Goal: Task Accomplishment & Management: Use online tool/utility

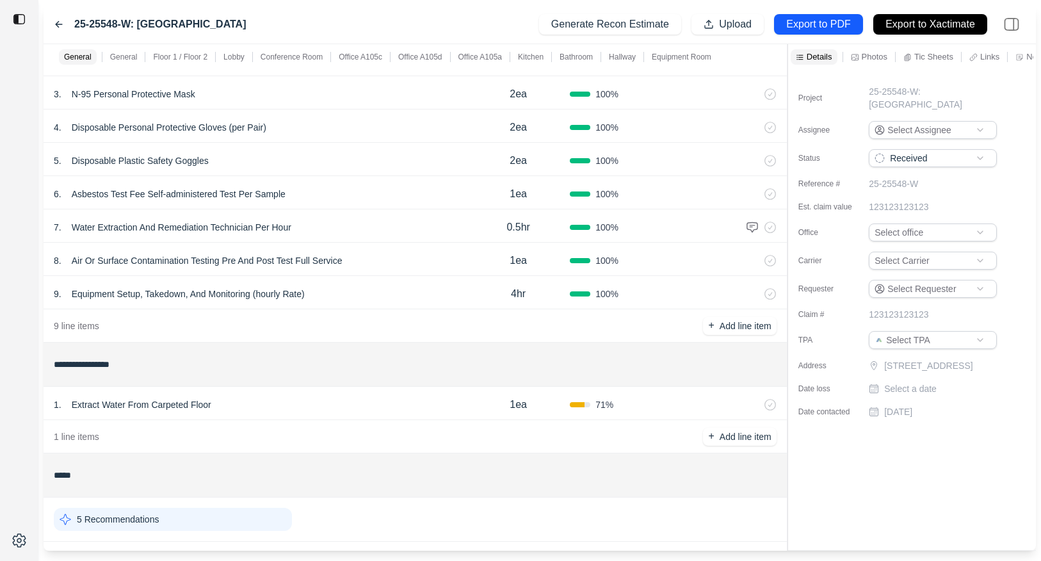
scroll to position [882, 0]
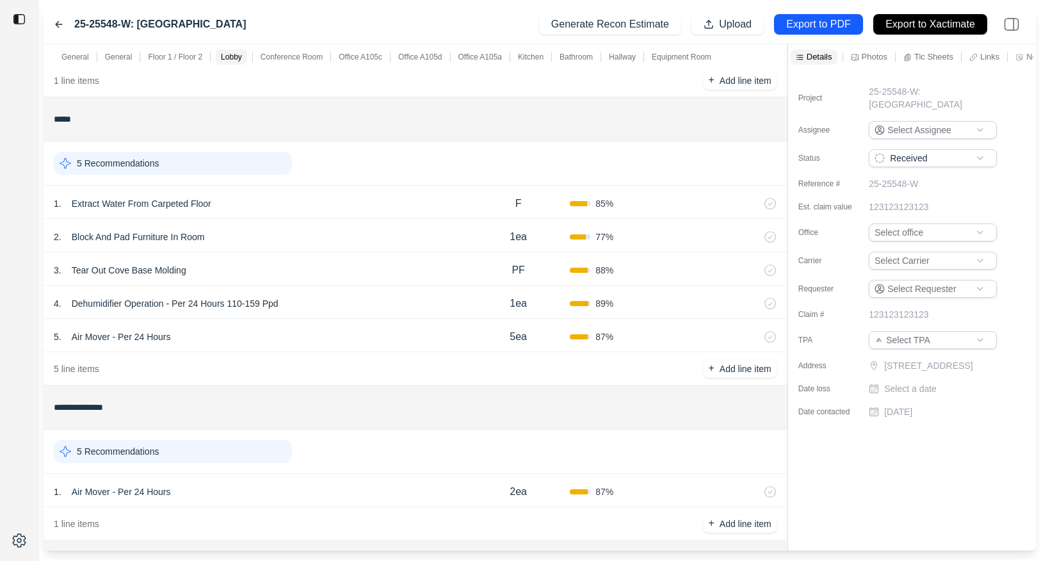
click at [184, 58] on p "Floor 1 / Floor 2" at bounding box center [175, 57] width 54 height 10
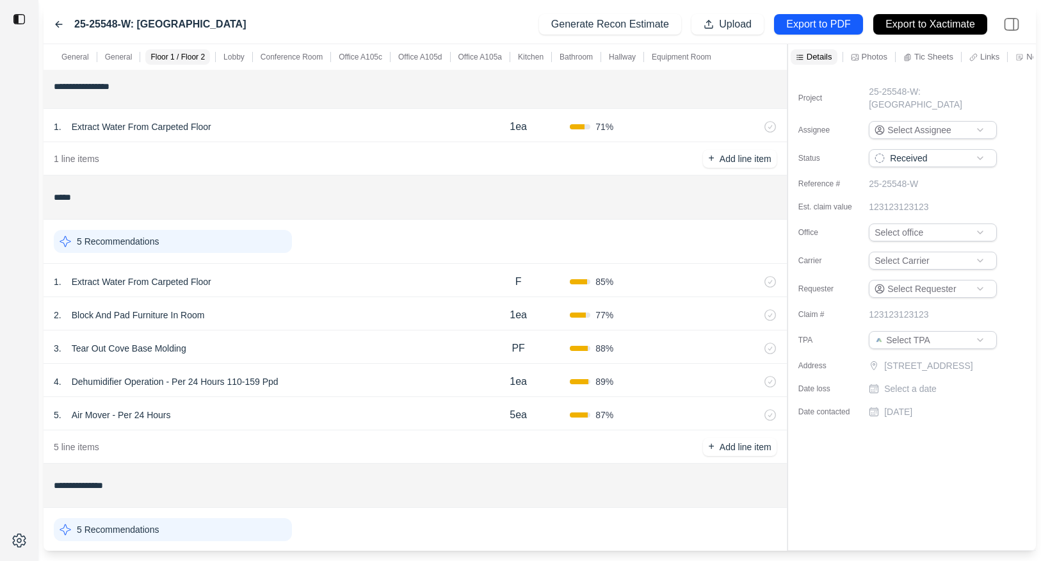
scroll to position [799, 0]
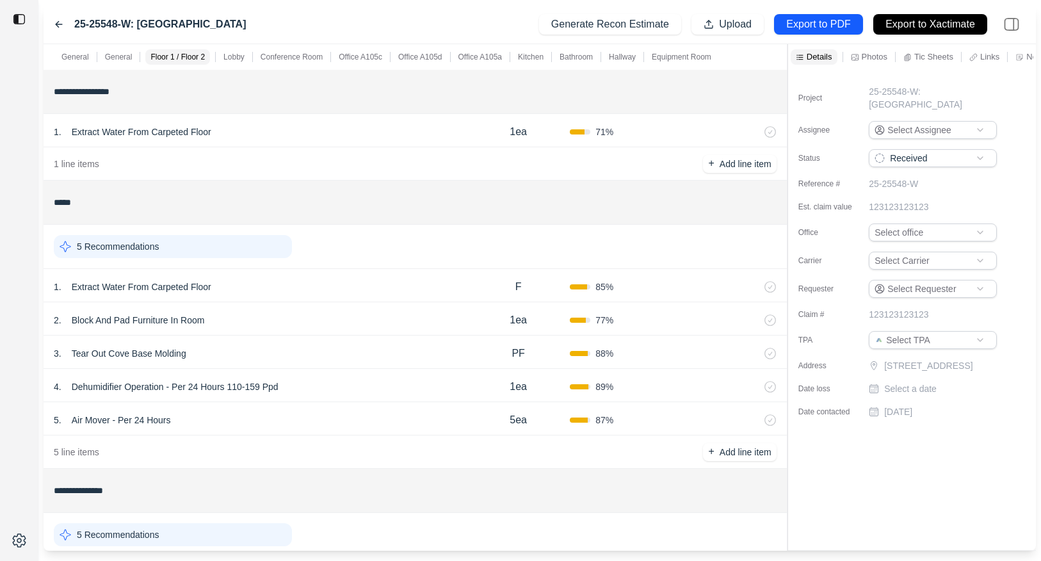
click at [242, 137] on div "1 . Extract Water From Carpeted Floor" at bounding box center [260, 132] width 413 height 18
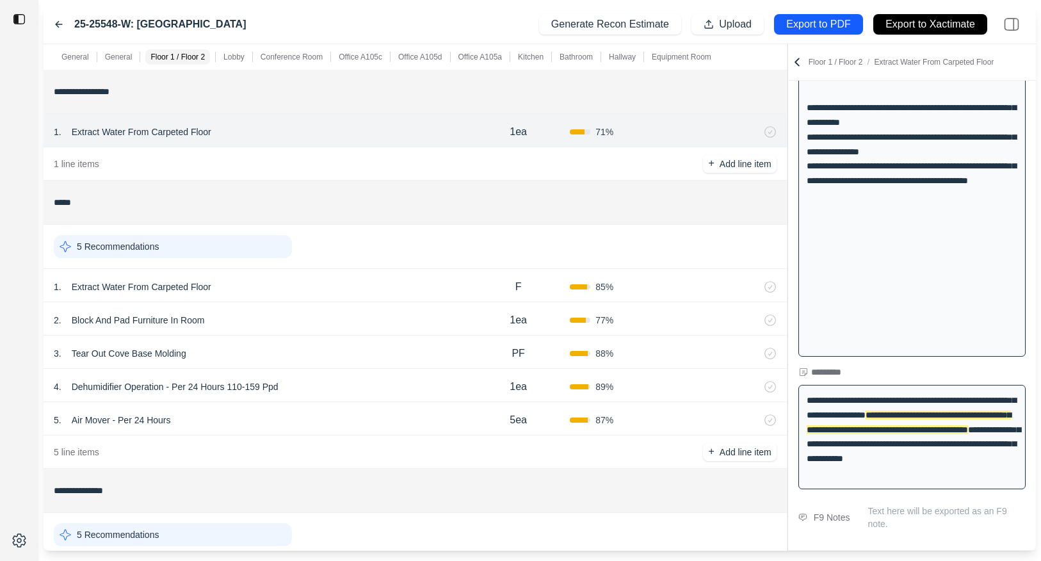
scroll to position [2420, 0]
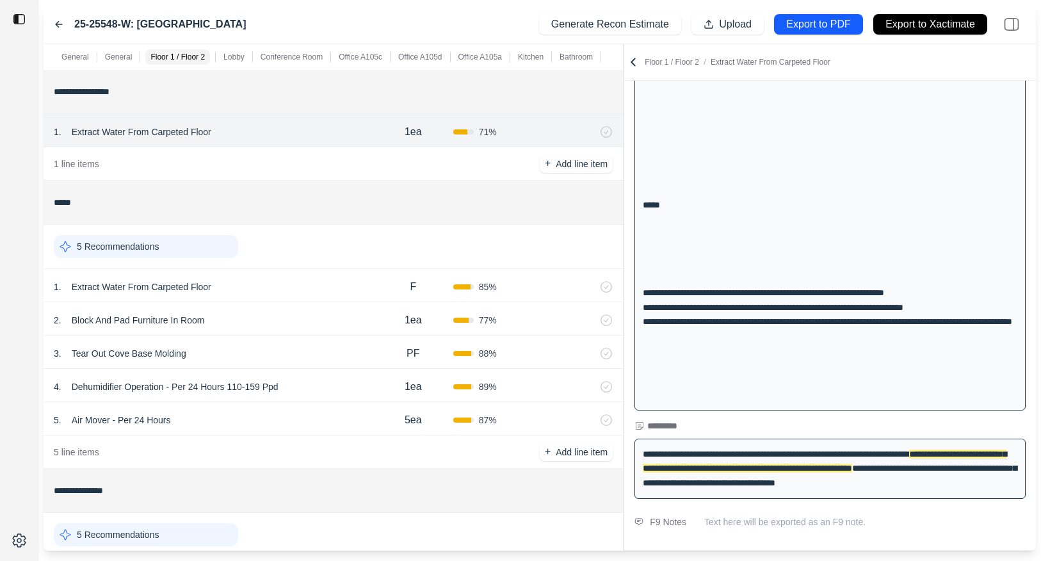
click at [621, 257] on div "General General Floor 1 / Floor 2 Lobby Conference Room Office A105c Office A10…" at bounding box center [540, 297] width 993 height 507
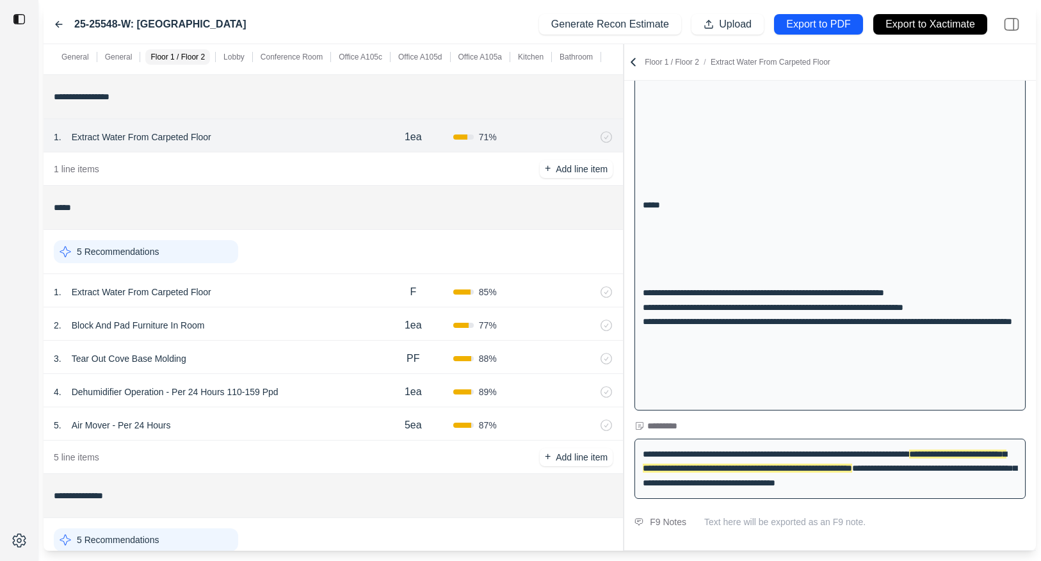
scroll to position [796, 0]
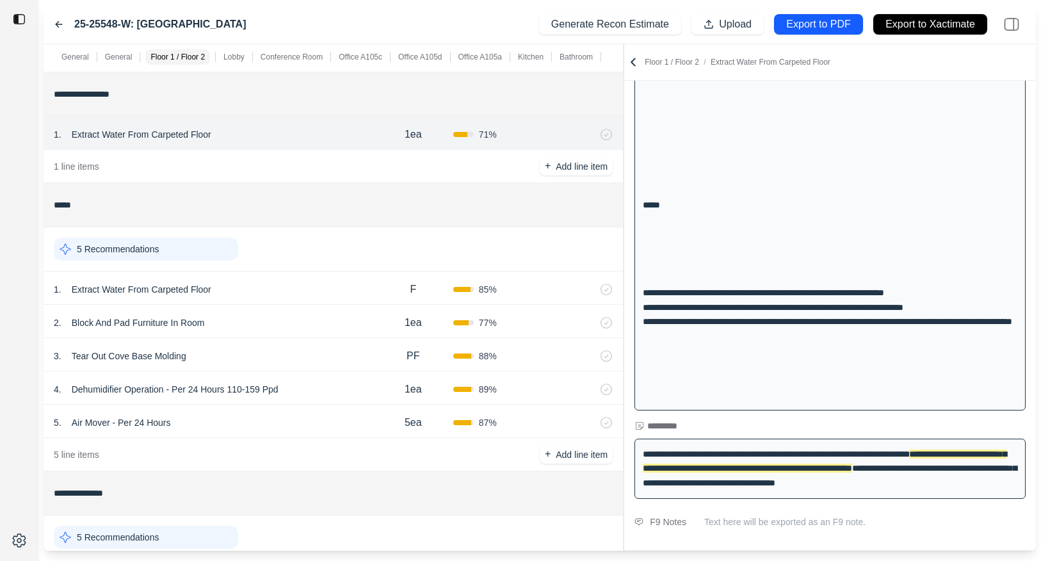
click at [276, 286] on div "1 . Extract Water From Carpeted Floor" at bounding box center [214, 290] width 320 height 18
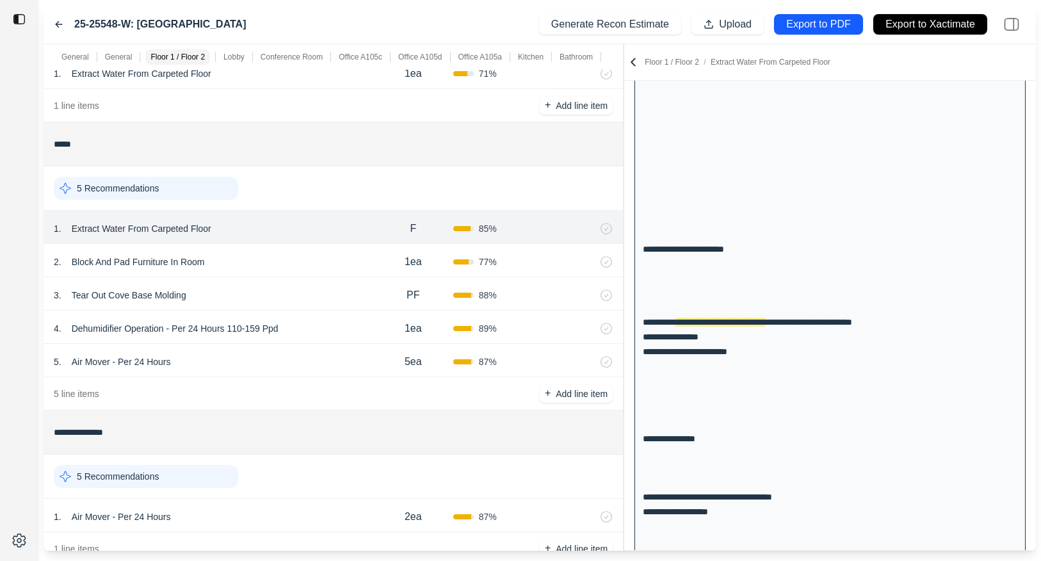
scroll to position [472, 0]
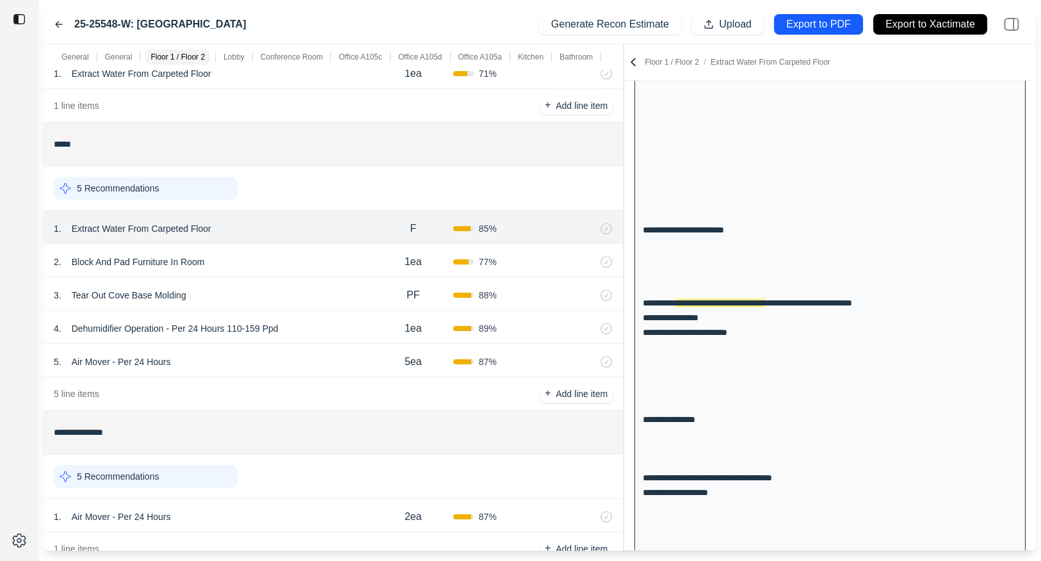
click at [270, 263] on div "2 . Block And Pad Furniture In Room" at bounding box center [214, 262] width 320 height 18
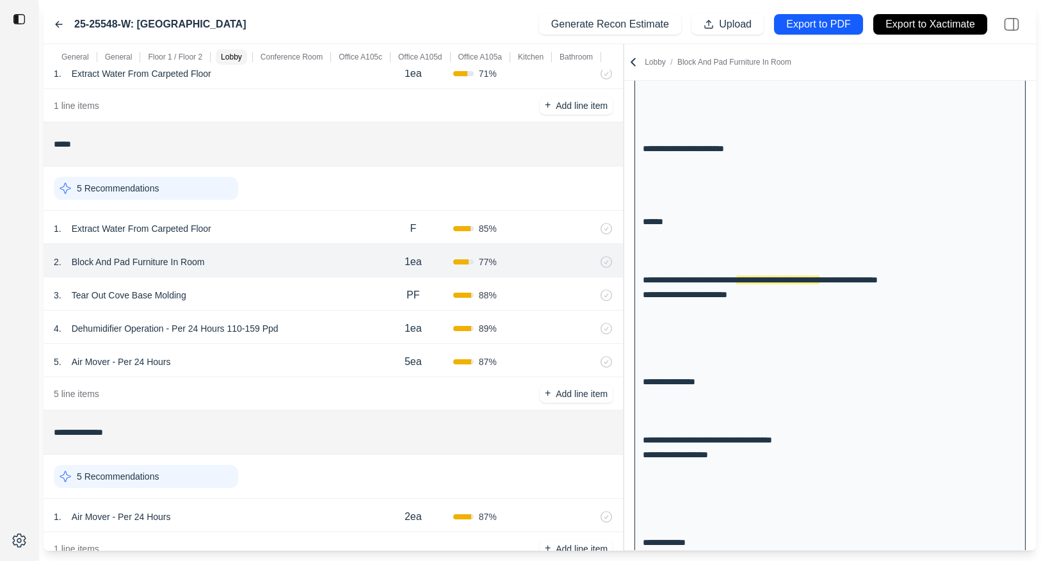
scroll to position [562, 0]
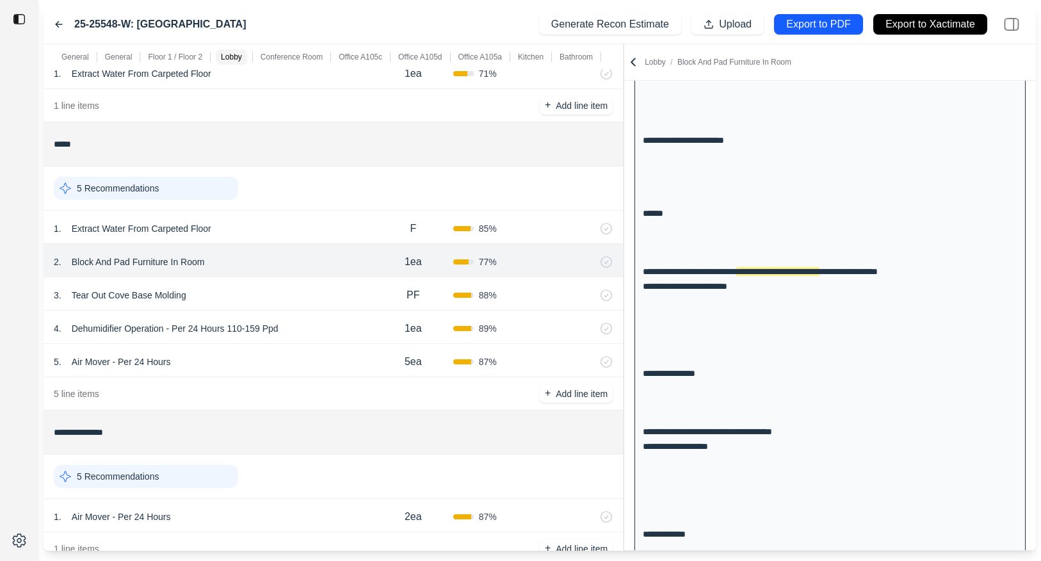
click at [291, 289] on div "3 . Tear Out Cove Base Molding" at bounding box center [214, 295] width 320 height 18
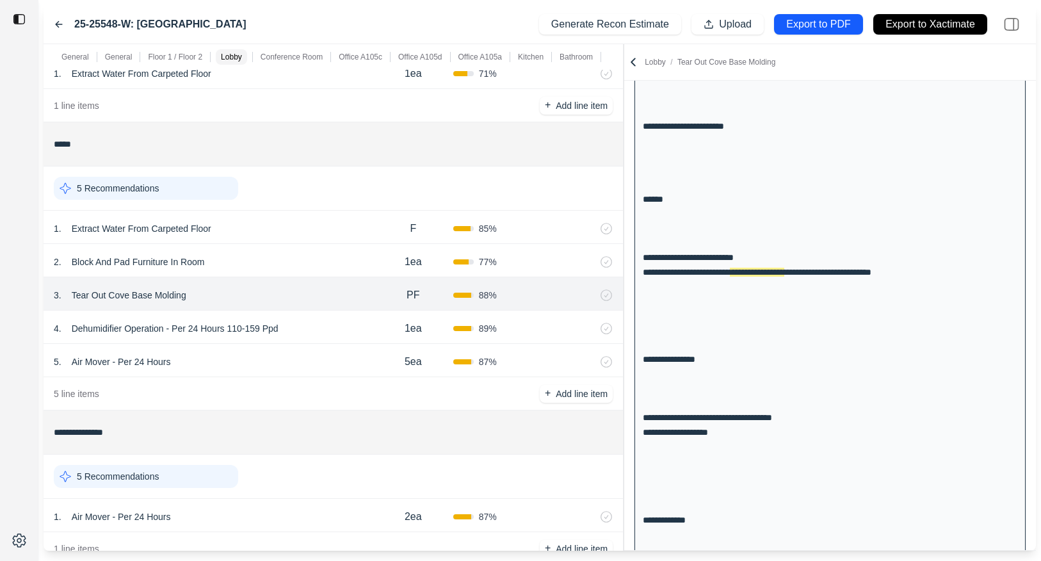
scroll to position [576, 0]
click at [334, 323] on div "4 . Dehumidifier Operation - Per 24 Hours 110-159 Ppd" at bounding box center [214, 329] width 320 height 18
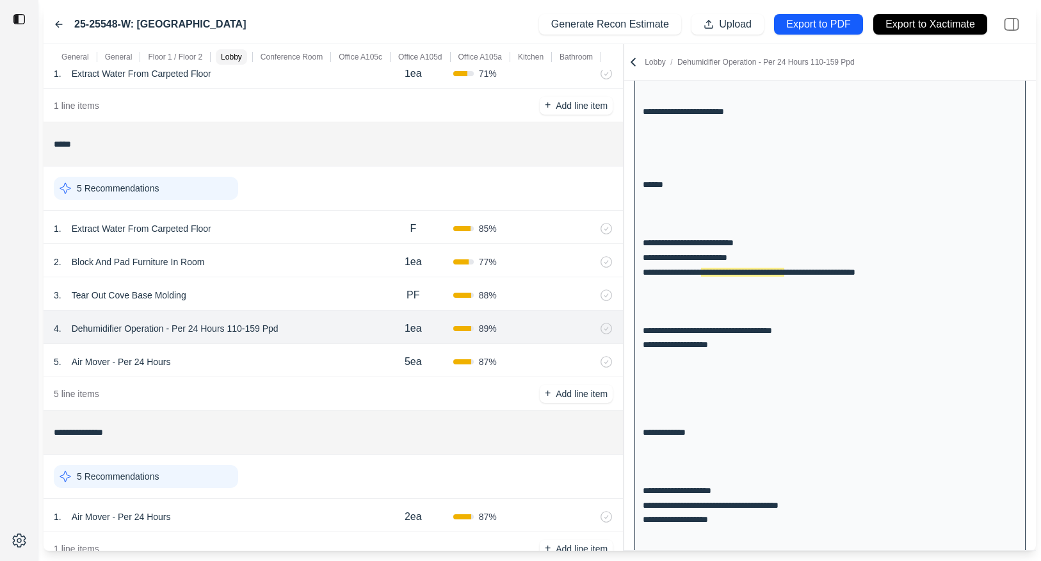
scroll to position [590, 0]
click at [314, 353] on div "5 . Air Mover - Per 24 Hours" at bounding box center [214, 362] width 320 height 18
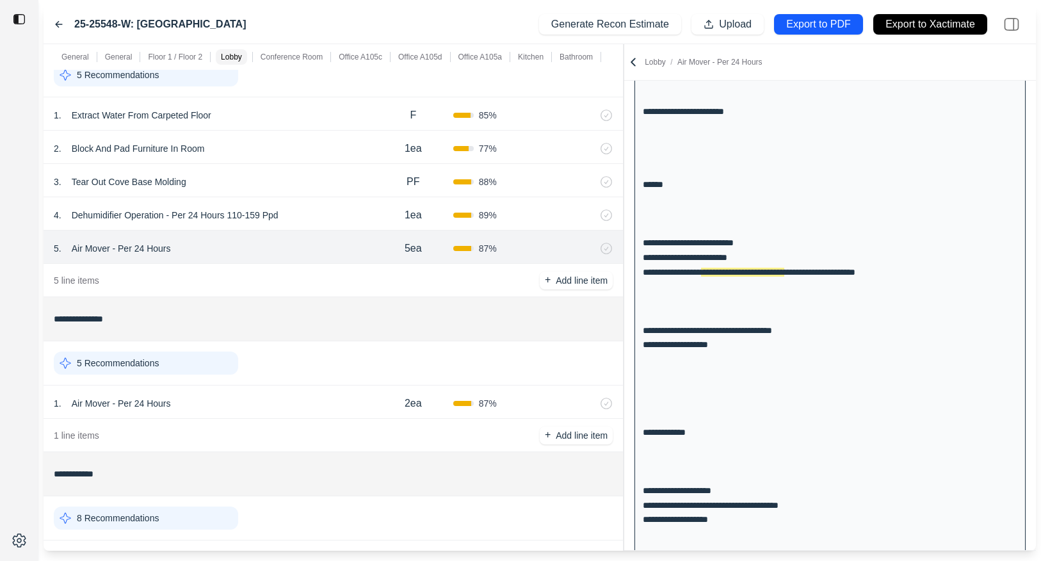
scroll to position [971, 0]
click at [297, 402] on div "1 . Air Mover - Per 24 Hours" at bounding box center [214, 403] width 320 height 18
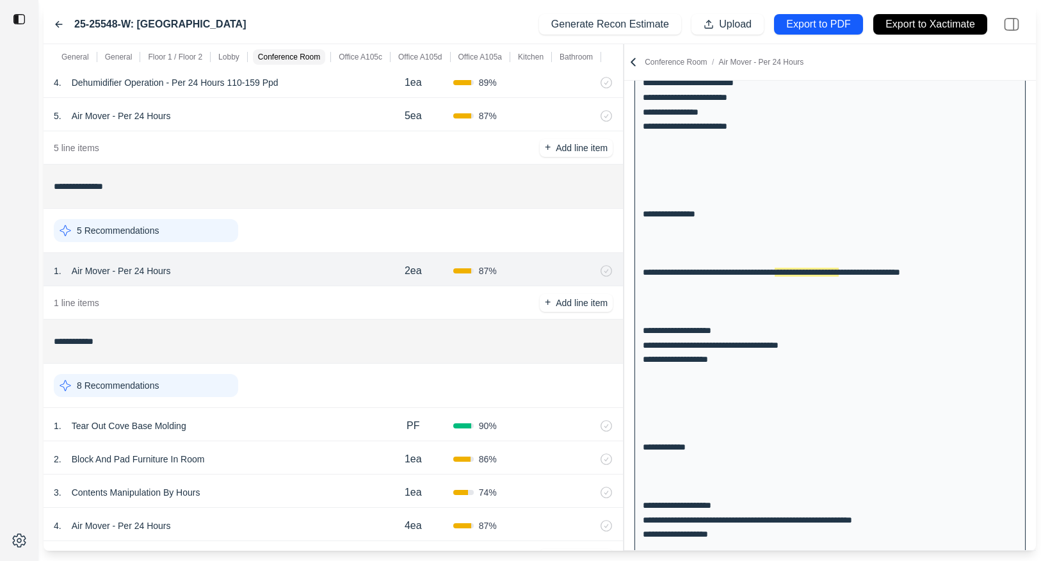
scroll to position [1101, 0]
click at [275, 414] on div "1 . Tear Out Cove Base Molding PF 90 %" at bounding box center [334, 426] width 580 height 33
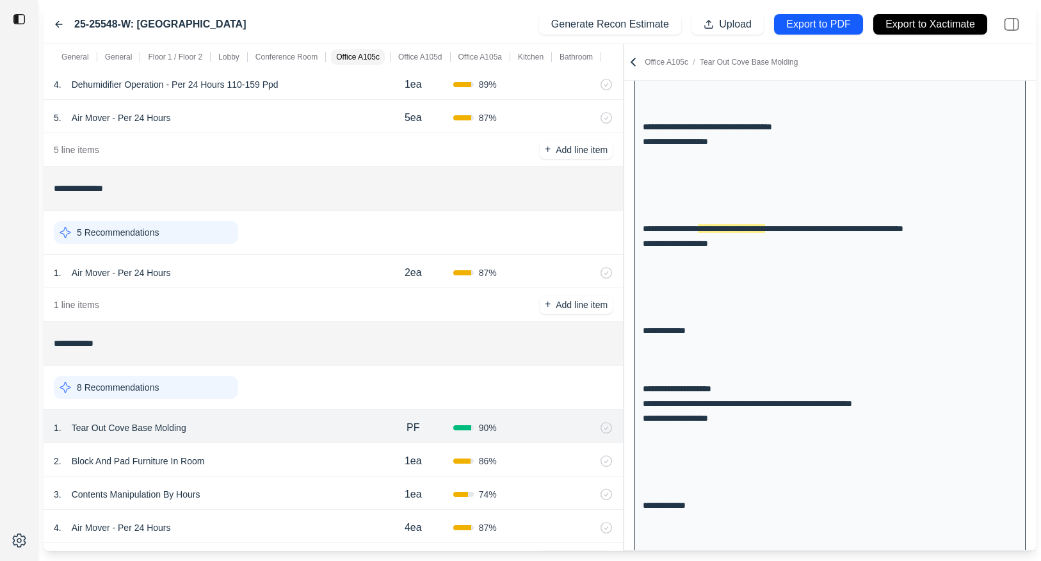
scroll to position [897, 0]
click at [275, 451] on div "2 . Block And Pad Furniture In Room 1ea 86 %" at bounding box center [334, 459] width 580 height 33
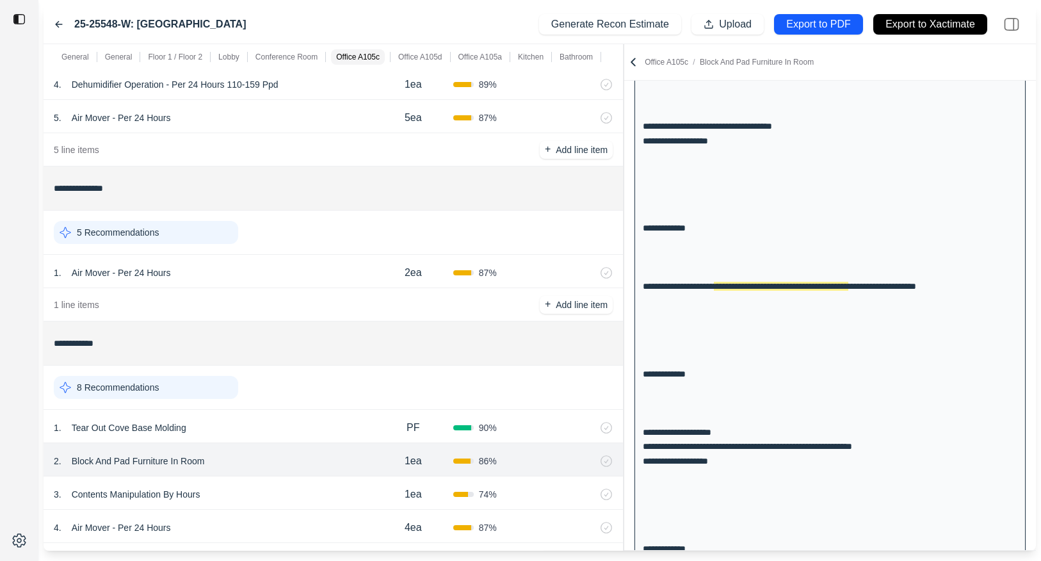
scroll to position [911, 0]
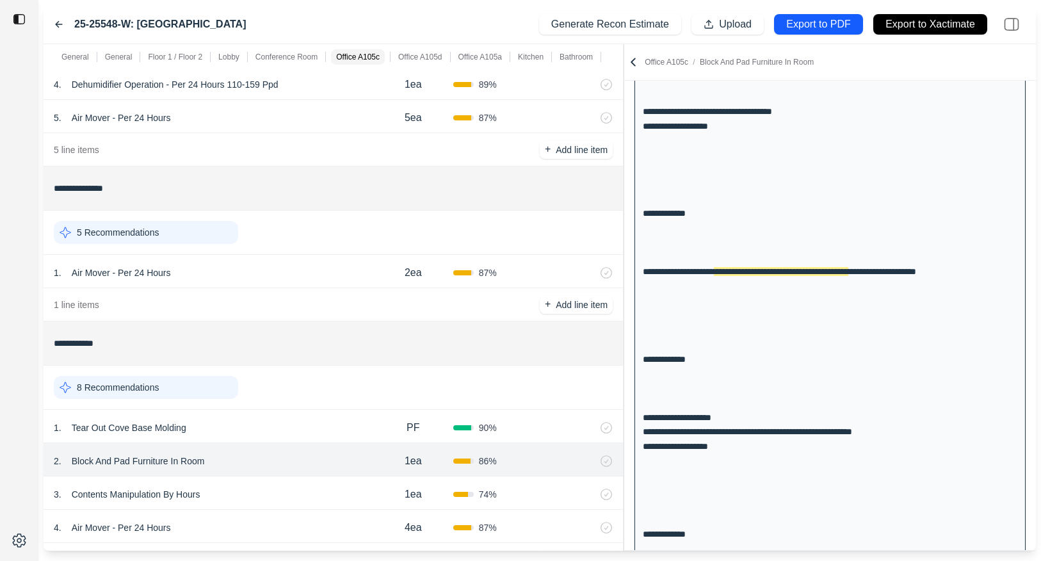
click at [262, 498] on div "3 . Contents Manipulation By Hours" at bounding box center [214, 494] width 320 height 18
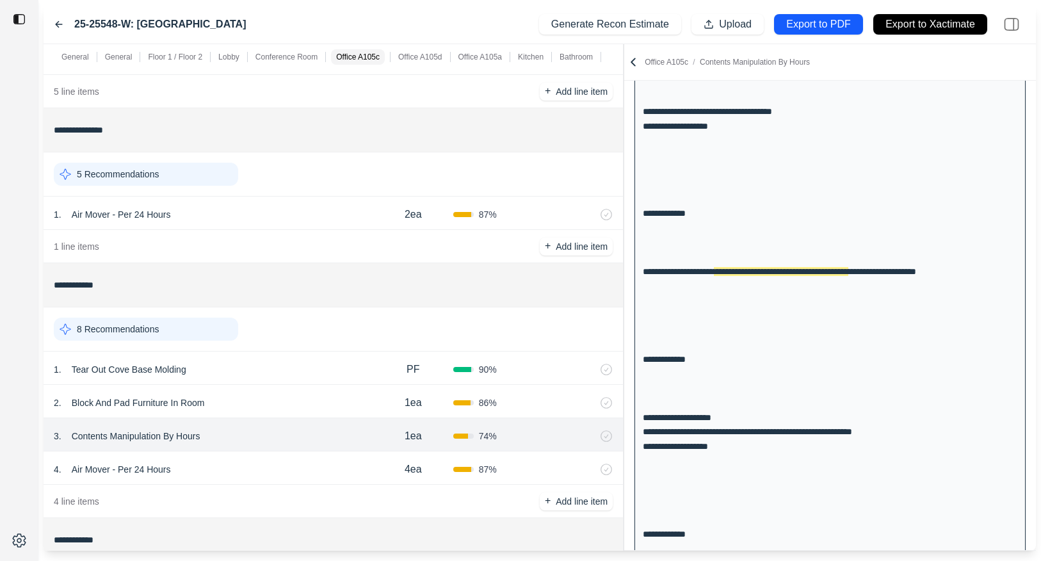
scroll to position [1172, 0]
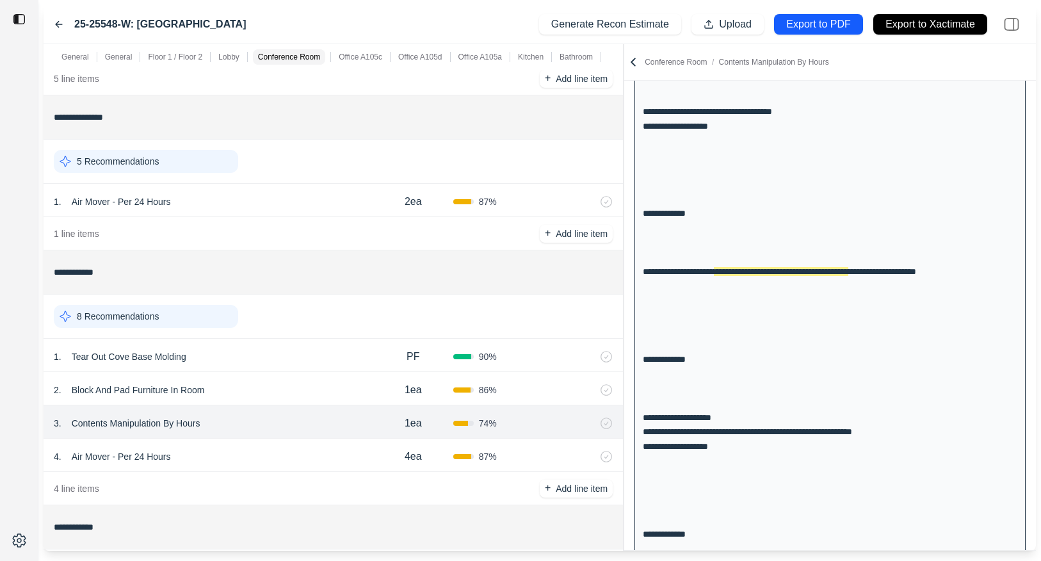
click at [264, 460] on div "4 . Air Mover - Per 24 Hours" at bounding box center [214, 457] width 320 height 18
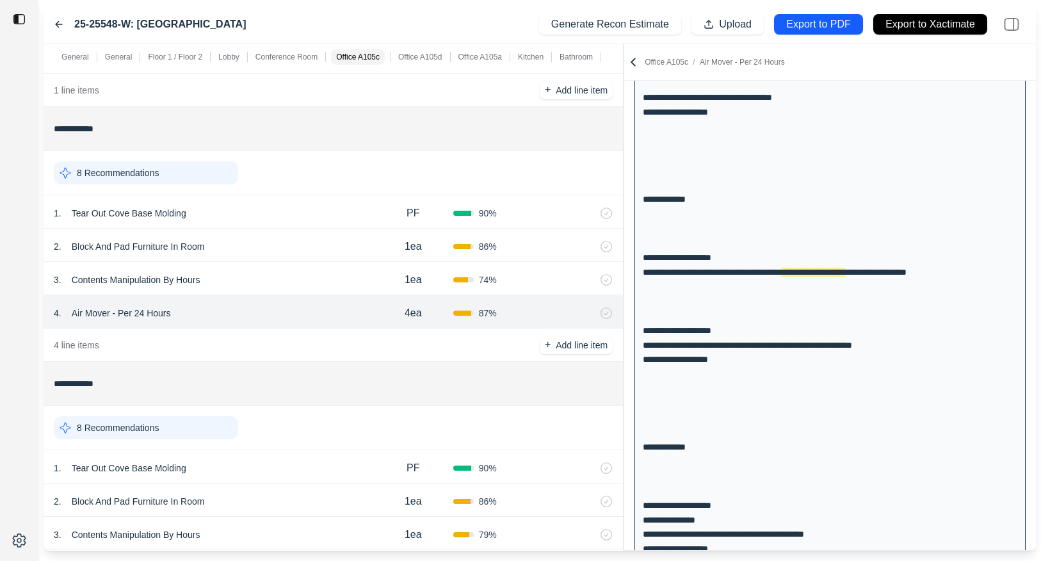
scroll to position [1332, 0]
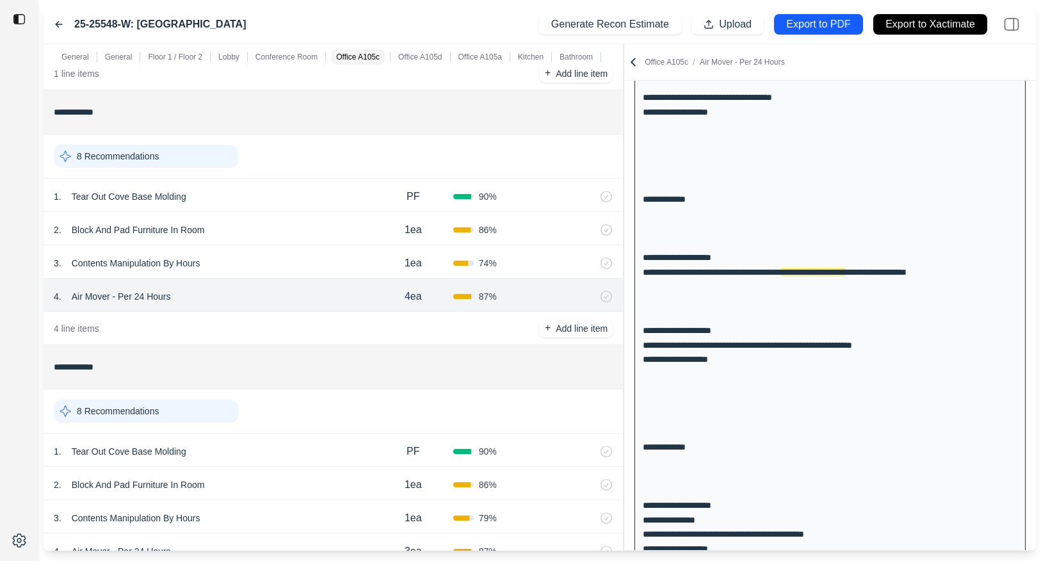
click at [266, 443] on div "1 . Tear Out Cove Base Molding" at bounding box center [214, 452] width 320 height 18
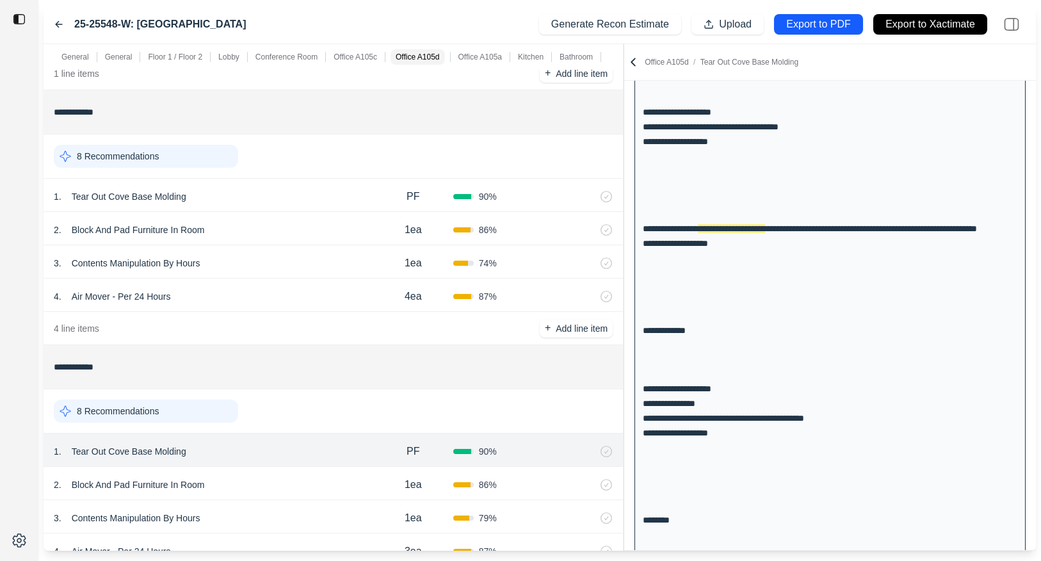
scroll to position [1071, 0]
click at [264, 482] on div "2 . Block And Pad Furniture In Room" at bounding box center [214, 485] width 320 height 18
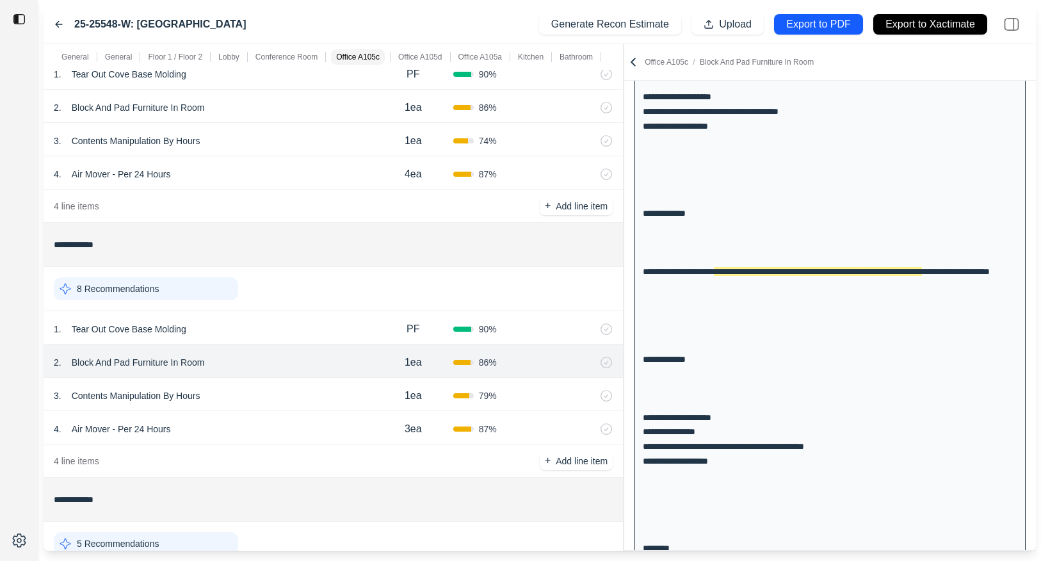
scroll to position [1455, 0]
click at [268, 423] on div "4 . Air Mover - Per 24 Hours" at bounding box center [214, 428] width 320 height 18
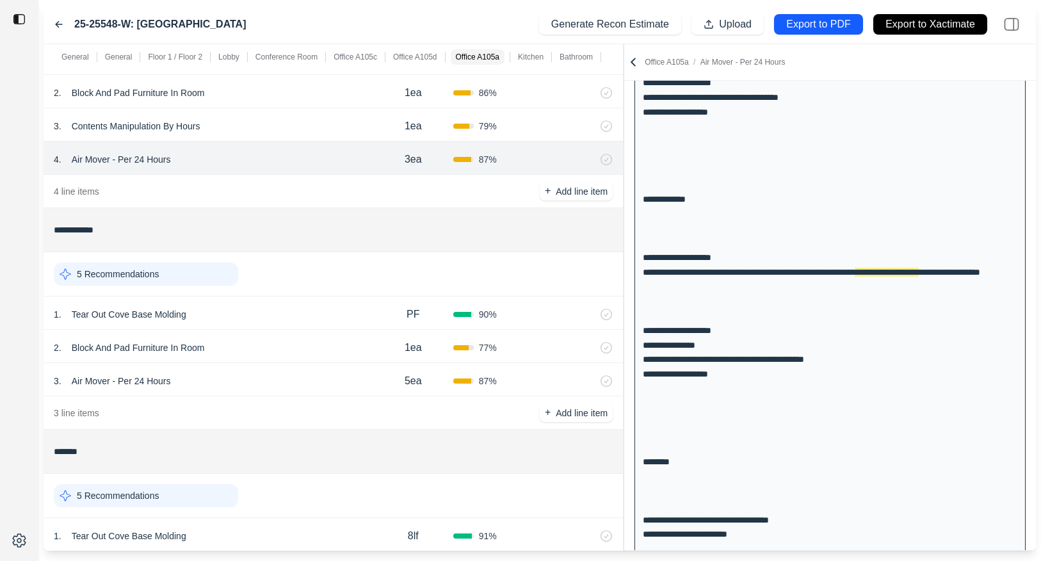
scroll to position [1723, 0]
click at [281, 316] on div "1 . Tear Out Cove Base Molding" at bounding box center [214, 315] width 320 height 18
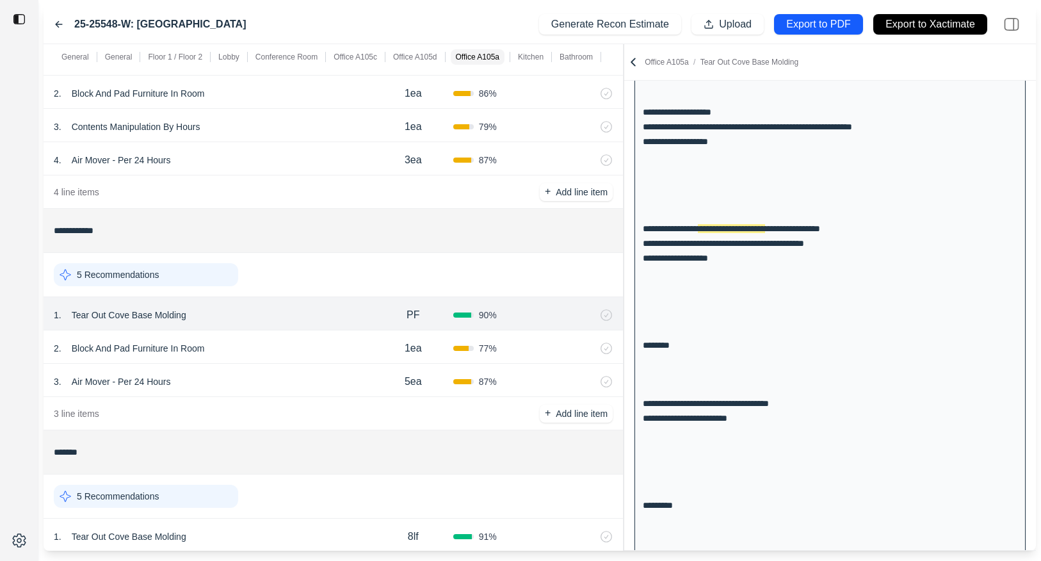
scroll to position [1246, 0]
click at [277, 339] on div "2 . Block And Pad Furniture In Room" at bounding box center [214, 348] width 320 height 18
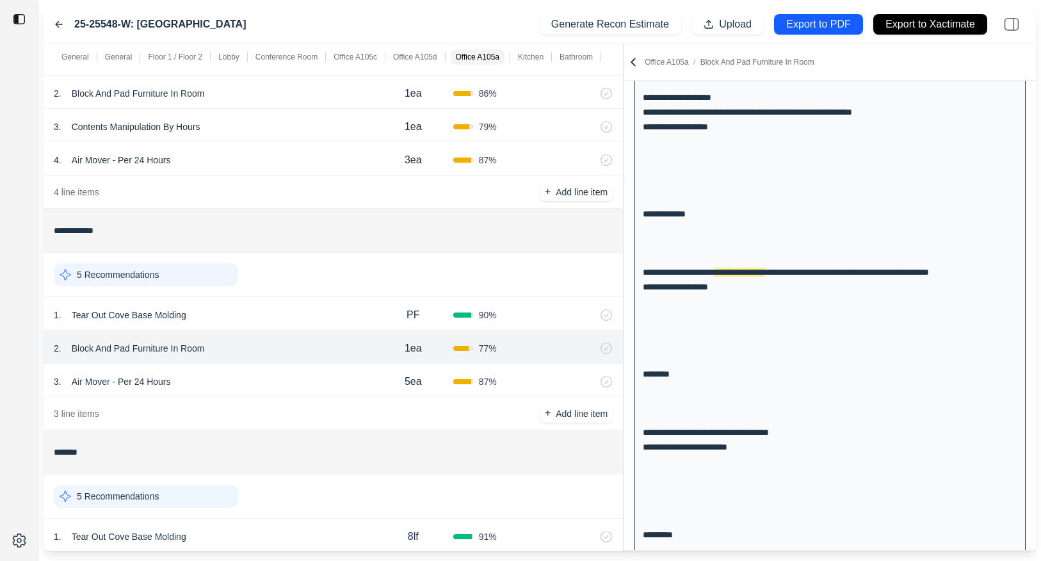
scroll to position [1261, 0]
click at [276, 386] on div "3 . Air Mover - Per 24 Hours" at bounding box center [214, 382] width 320 height 18
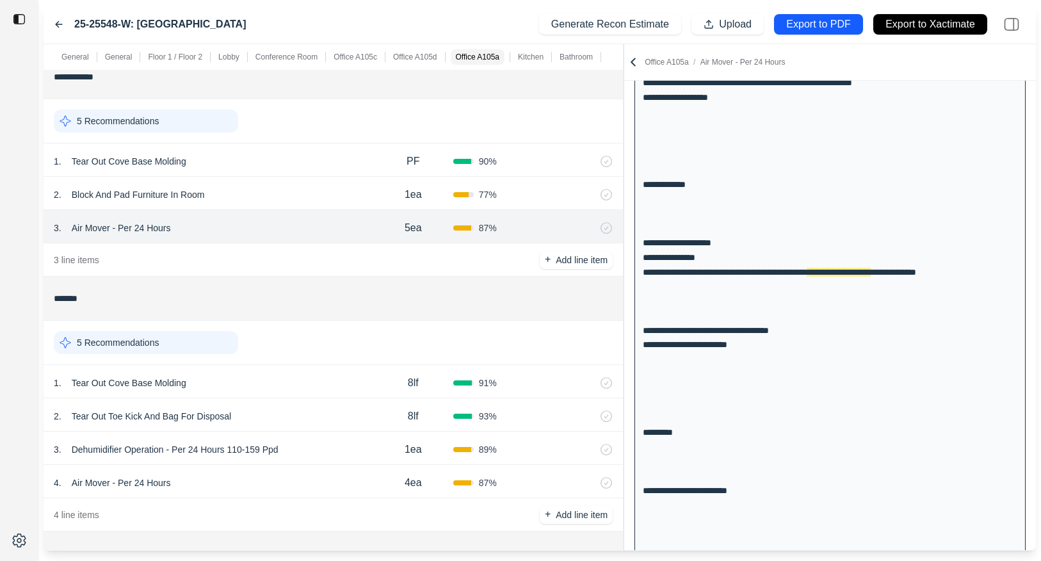
scroll to position [1874, 0]
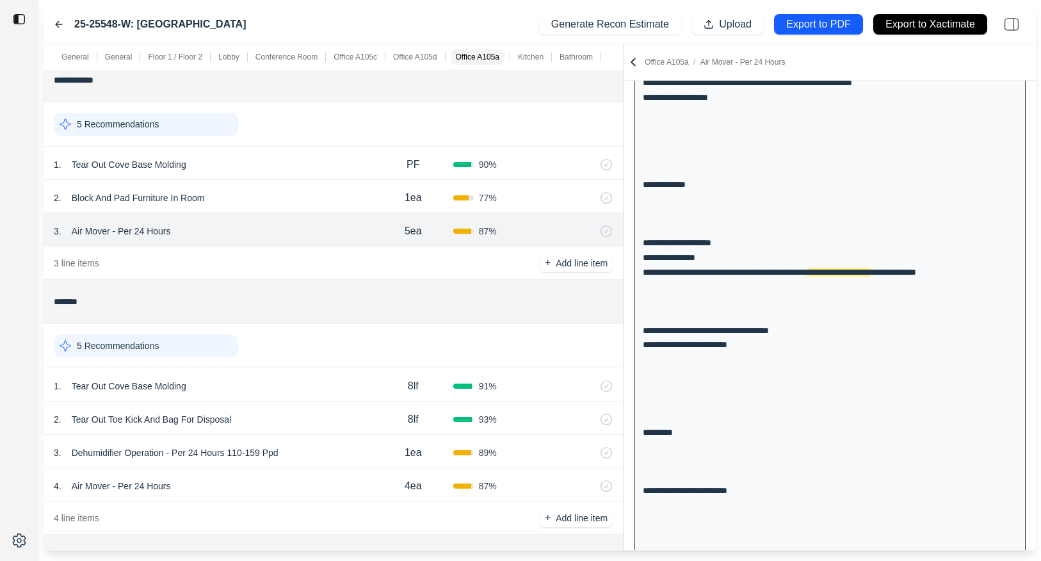
click at [276, 386] on div "1 . Tear Out Cove Base Molding" at bounding box center [214, 386] width 320 height 18
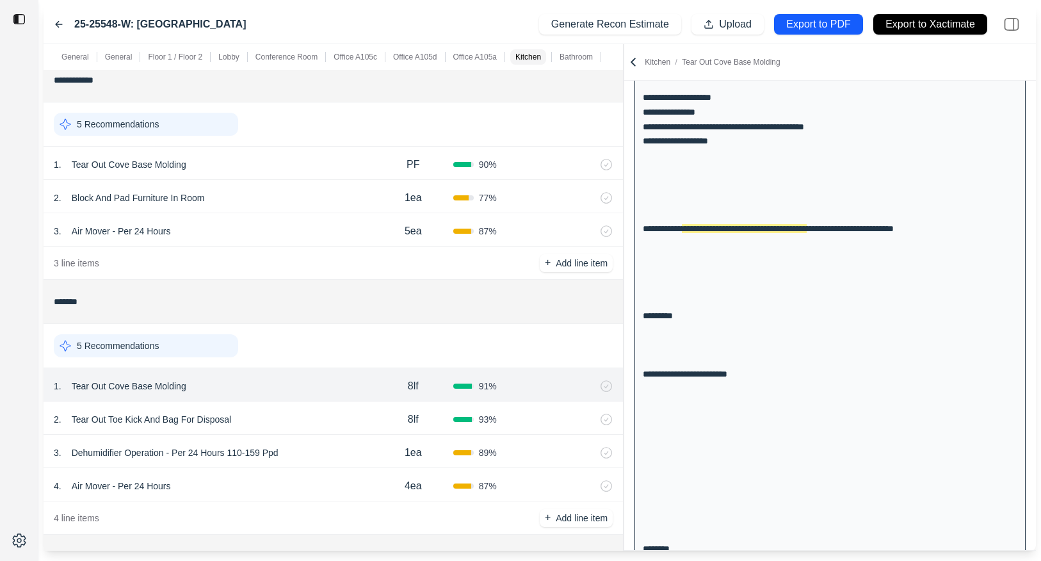
scroll to position [1436, 0]
click at [286, 418] on div "2 . Tear Out Toe Kick And Bag For Disposal" at bounding box center [214, 420] width 320 height 18
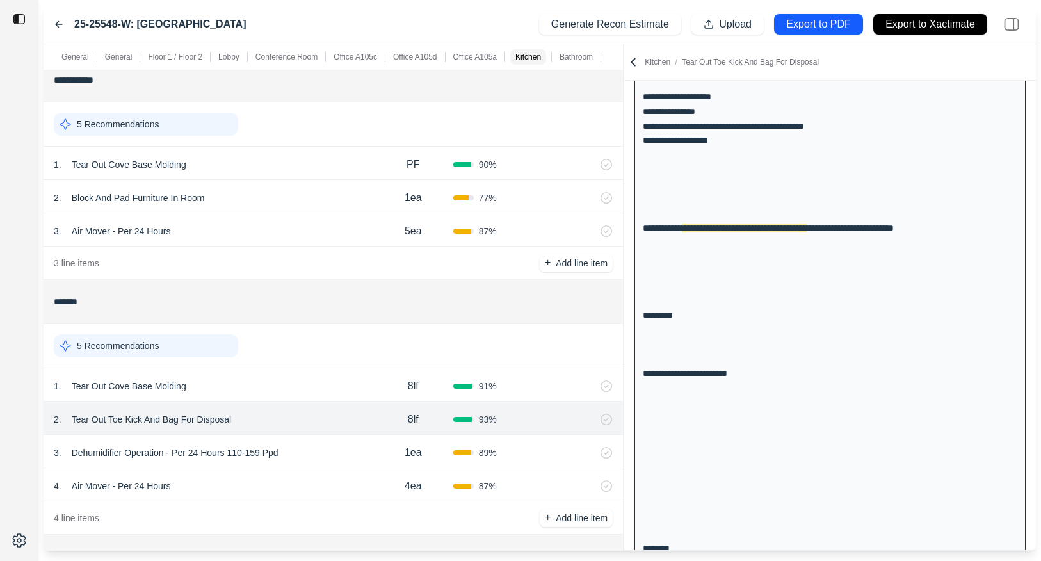
click at [332, 457] on div "3 . Dehumidifier Operation - Per 24 Hours 110-159 Ppd" at bounding box center [214, 453] width 320 height 18
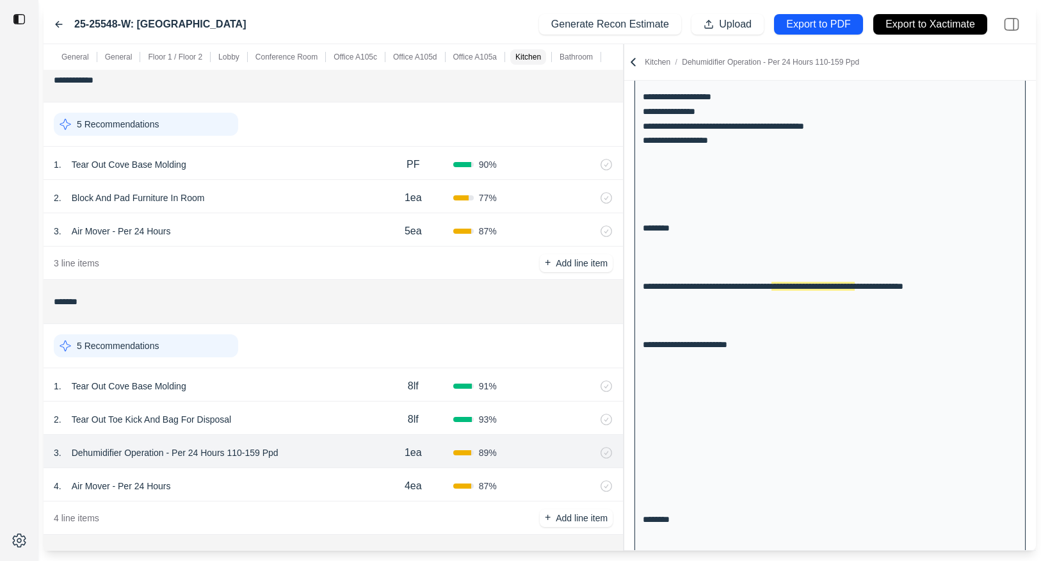
scroll to position [1450, 0]
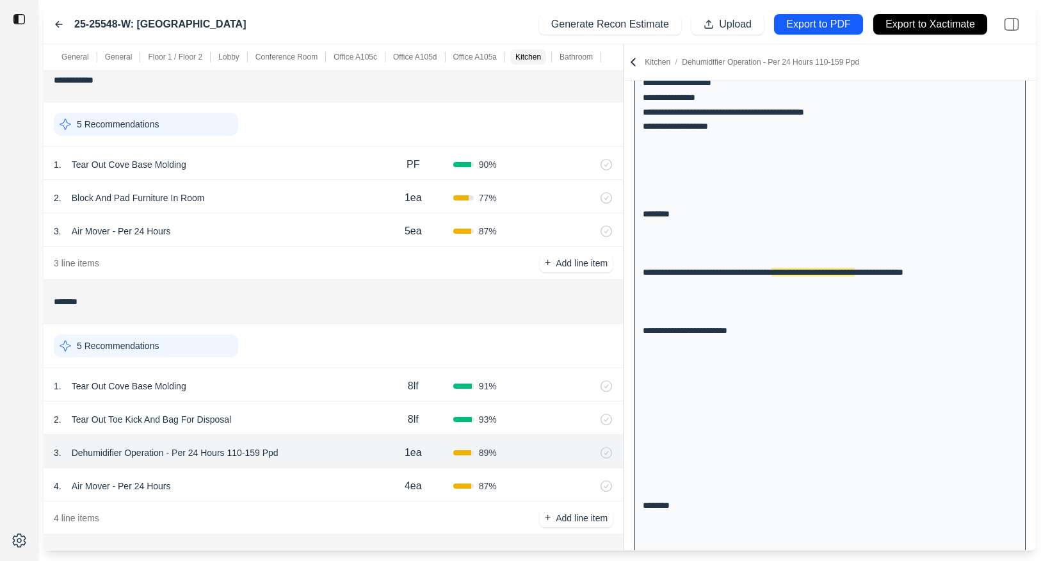
click at [320, 488] on div "4 . Air Mover - Per 24 Hours" at bounding box center [214, 486] width 320 height 18
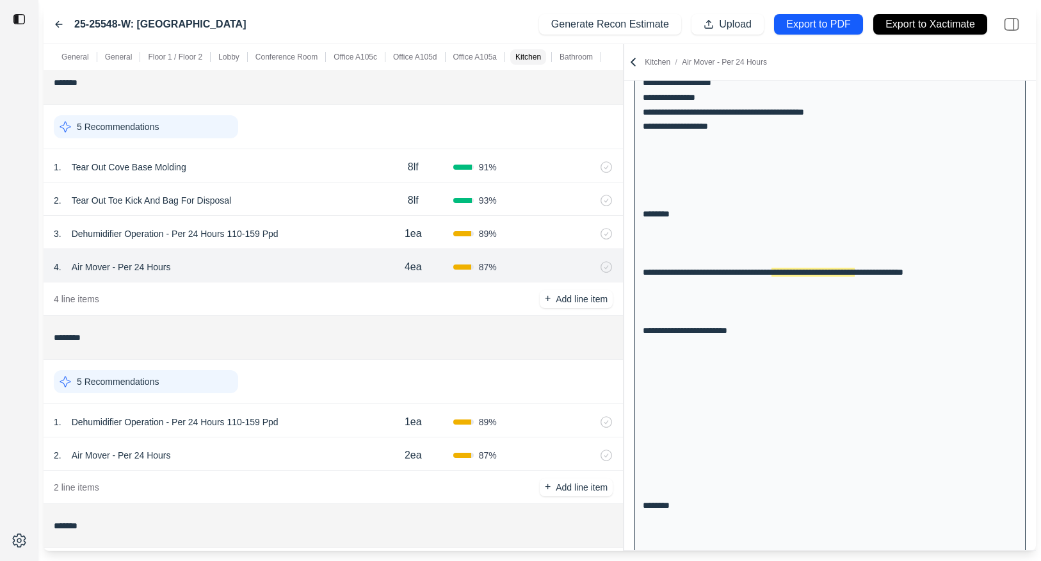
scroll to position [2110, 0]
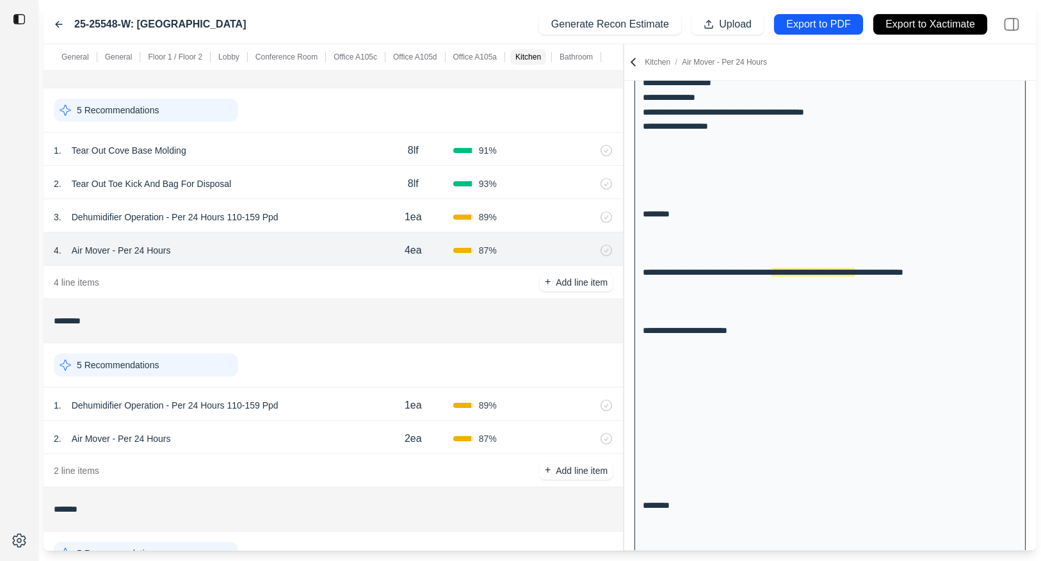
click at [339, 402] on div "1 . Dehumidifier Operation - Per 24 Hours 110-159 Ppd" at bounding box center [214, 405] width 320 height 18
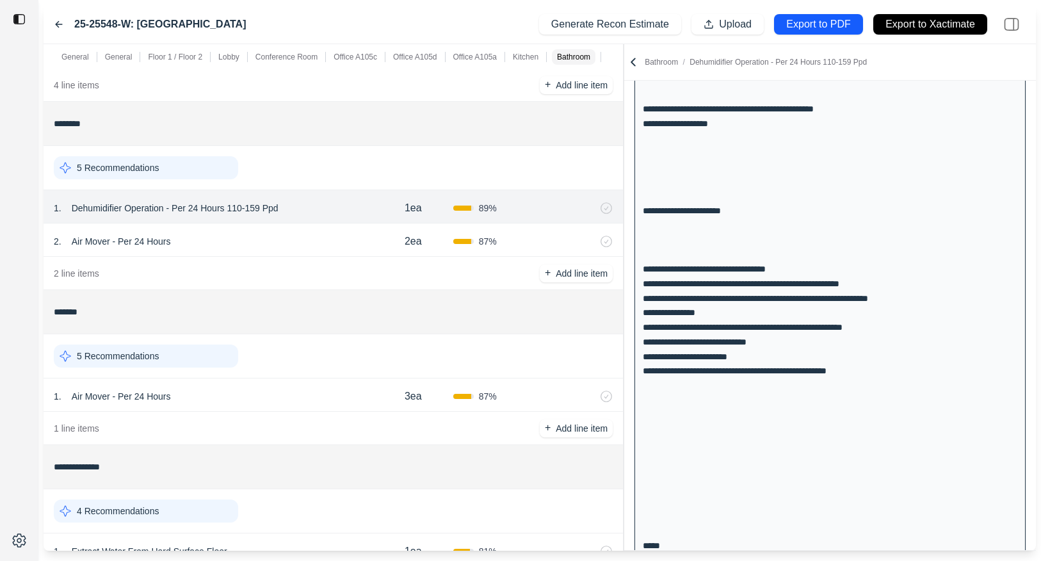
scroll to position [1859, 0]
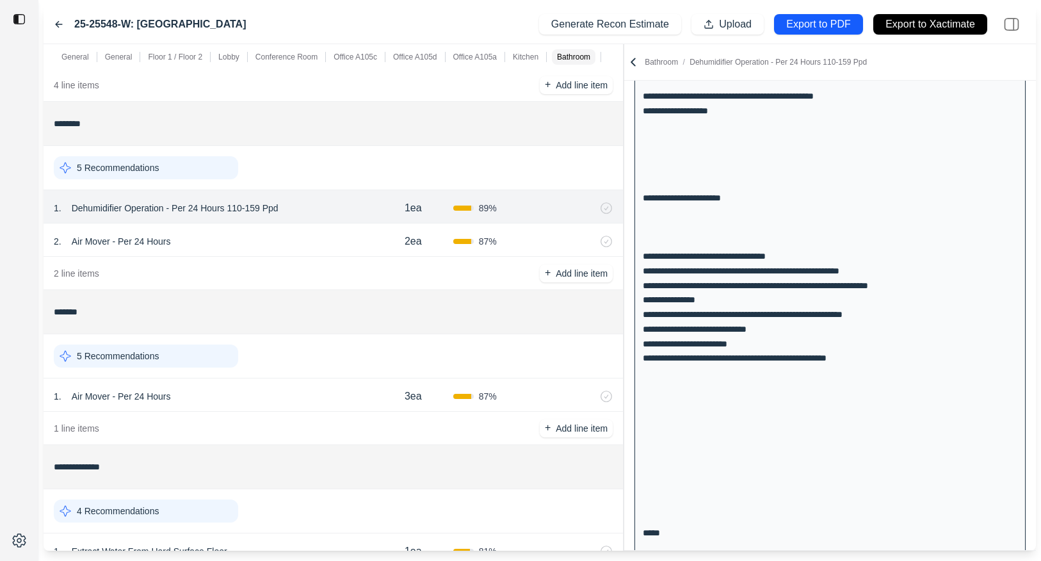
click at [271, 402] on div "1 . Air Mover - Per 24 Hours" at bounding box center [214, 396] width 320 height 18
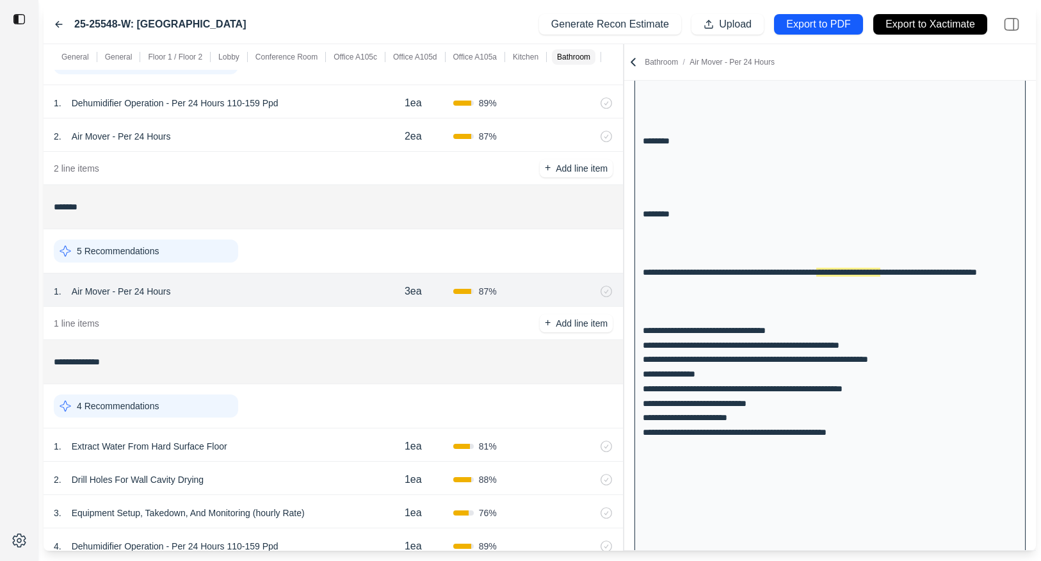
scroll to position [2431, 0]
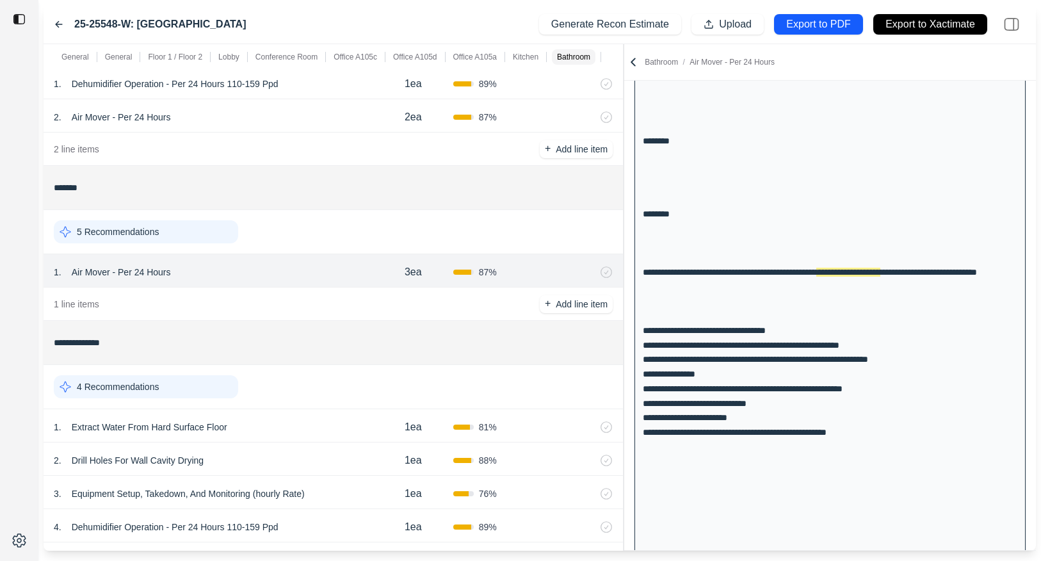
click at [310, 423] on div "1 . Extract Water From Hard Surface Floor" at bounding box center [214, 427] width 320 height 18
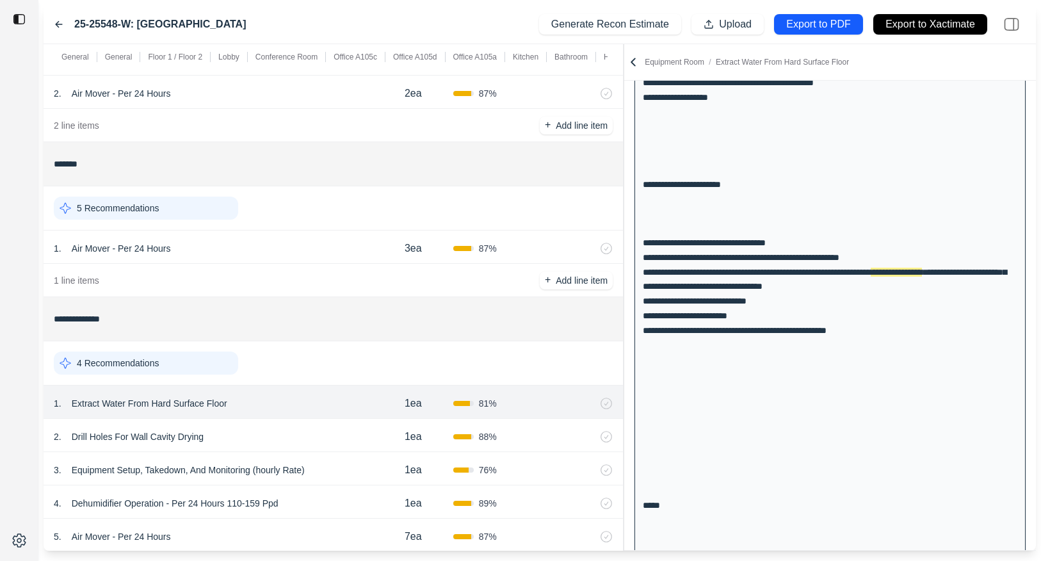
scroll to position [2456, 0]
click at [309, 429] on div "2 . Drill Holes For Wall Cavity Drying" at bounding box center [214, 436] width 320 height 18
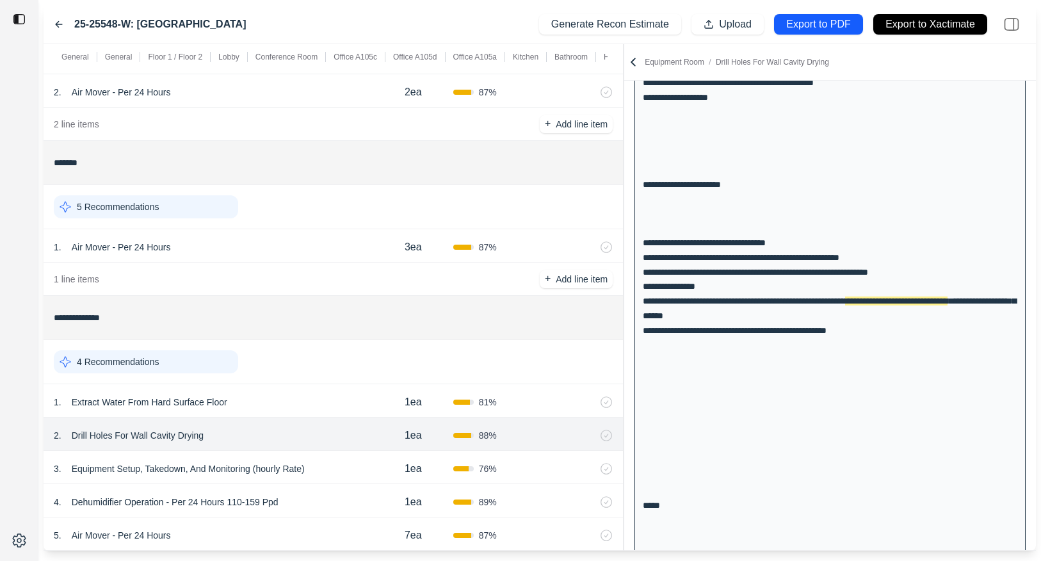
scroll to position [2135, 0]
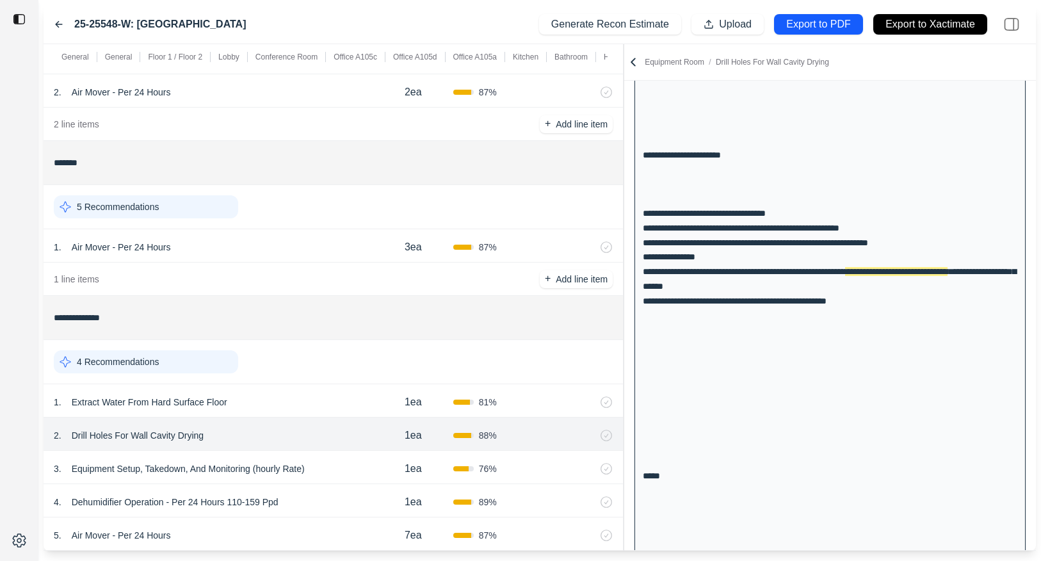
click at [311, 403] on div "1 . Extract Water From Hard Surface Floor" at bounding box center [214, 402] width 320 height 18
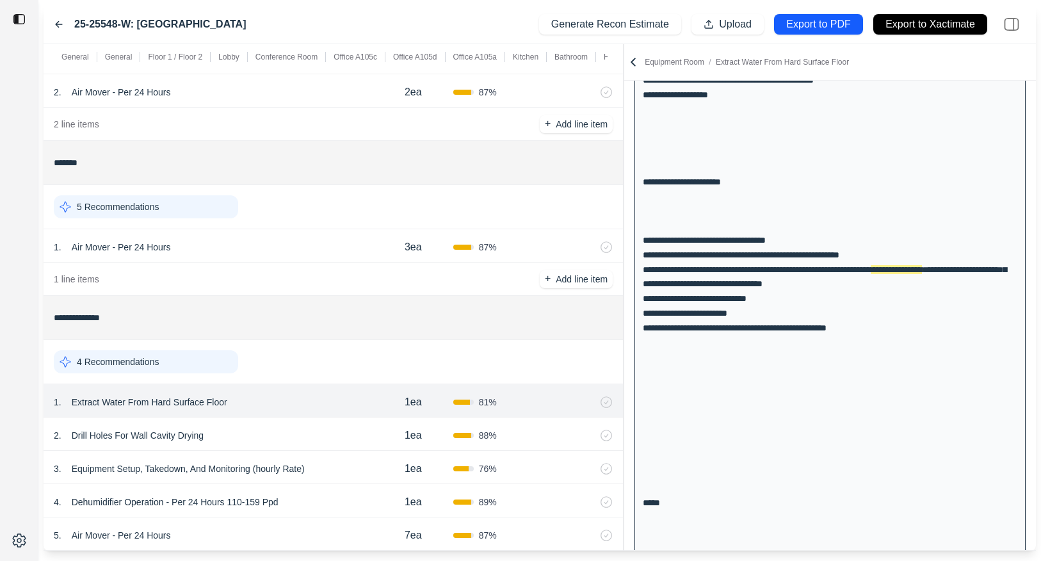
scroll to position [2106, 0]
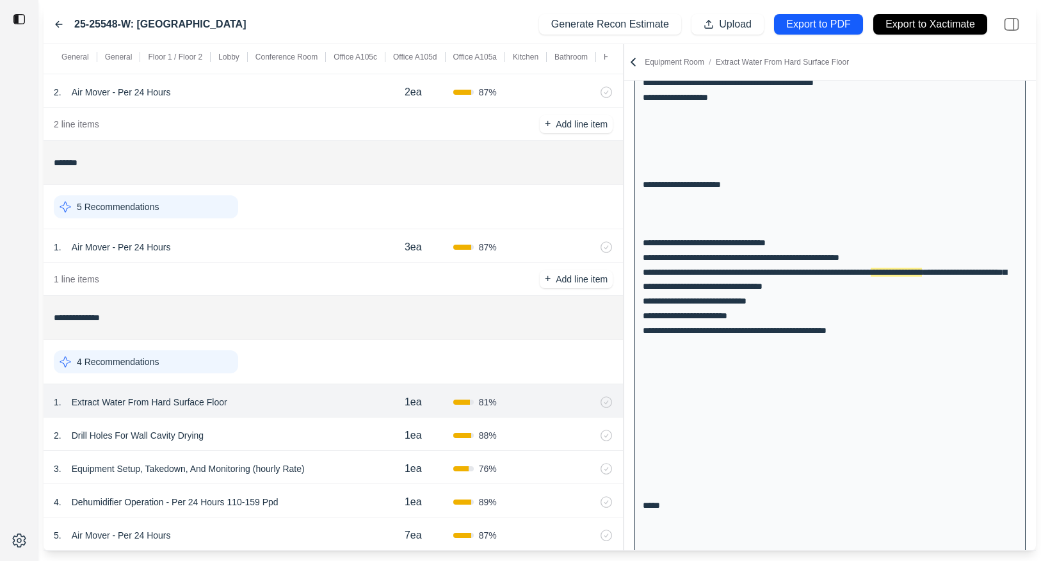
click at [277, 435] on div "2 . Drill Holes For Wall Cavity Drying" at bounding box center [214, 436] width 320 height 18
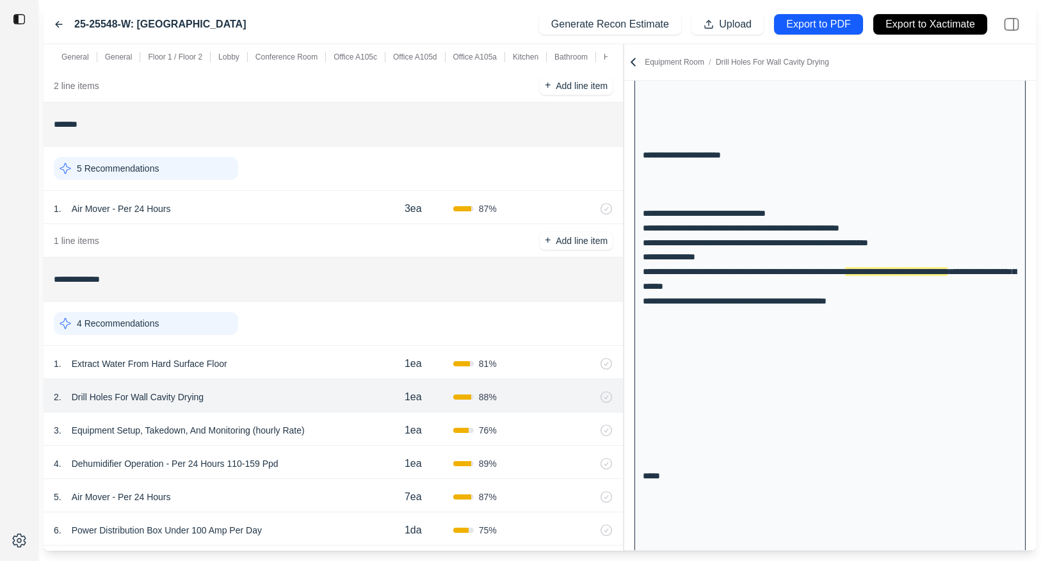
scroll to position [2500, 0]
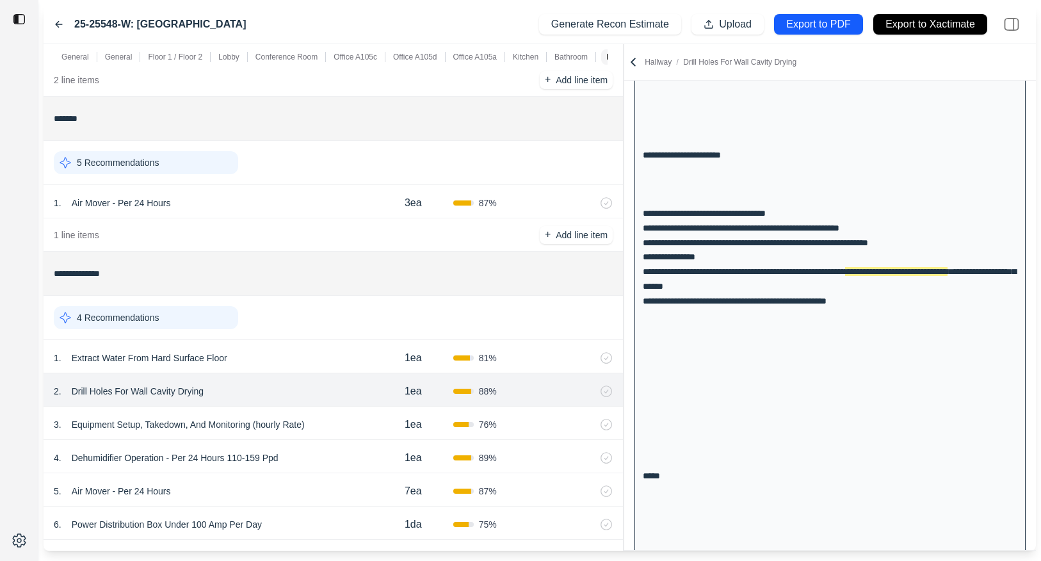
click at [337, 423] on div "3 . Equipment Setup, Takedown, And Monitoring (hourly Rate)" at bounding box center [214, 425] width 320 height 18
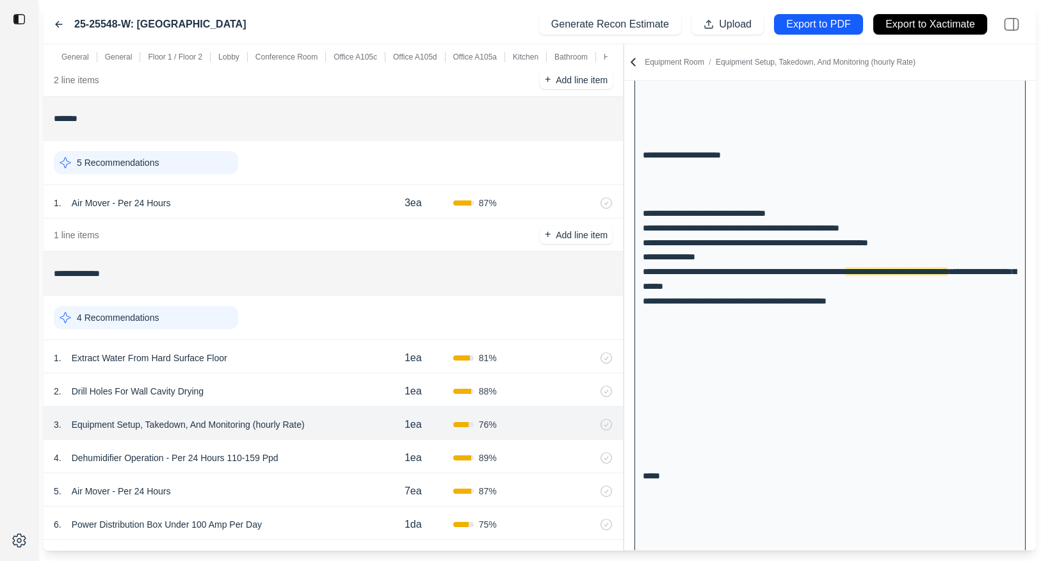
click at [329, 453] on div "4 . Dehumidifier Operation - Per 24 Hours 110-159 Ppd" at bounding box center [214, 458] width 320 height 18
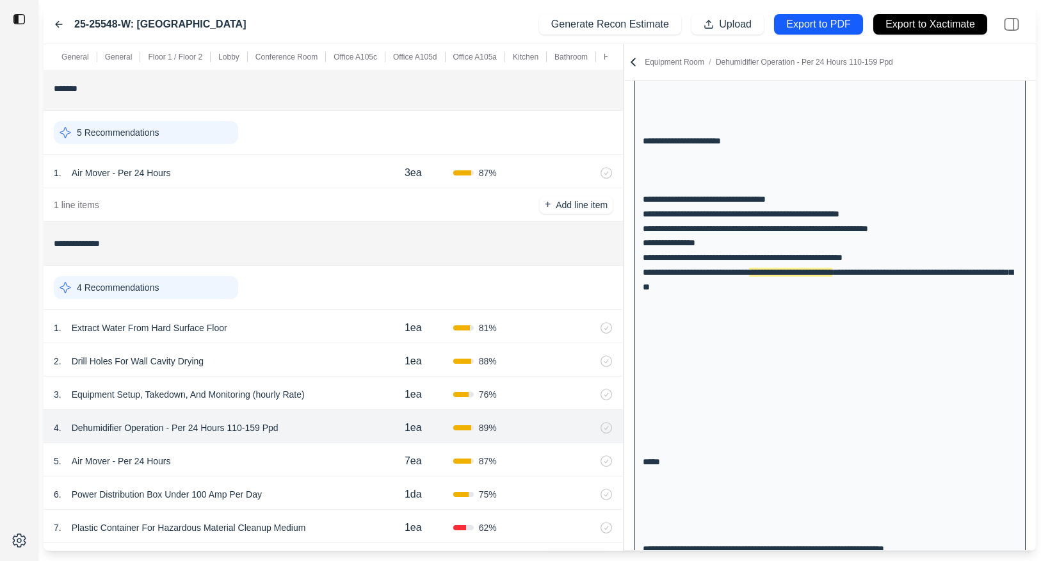
scroll to position [2532, 0]
click at [329, 453] on div "5 . Air Mover - Per 24 Hours" at bounding box center [214, 460] width 320 height 18
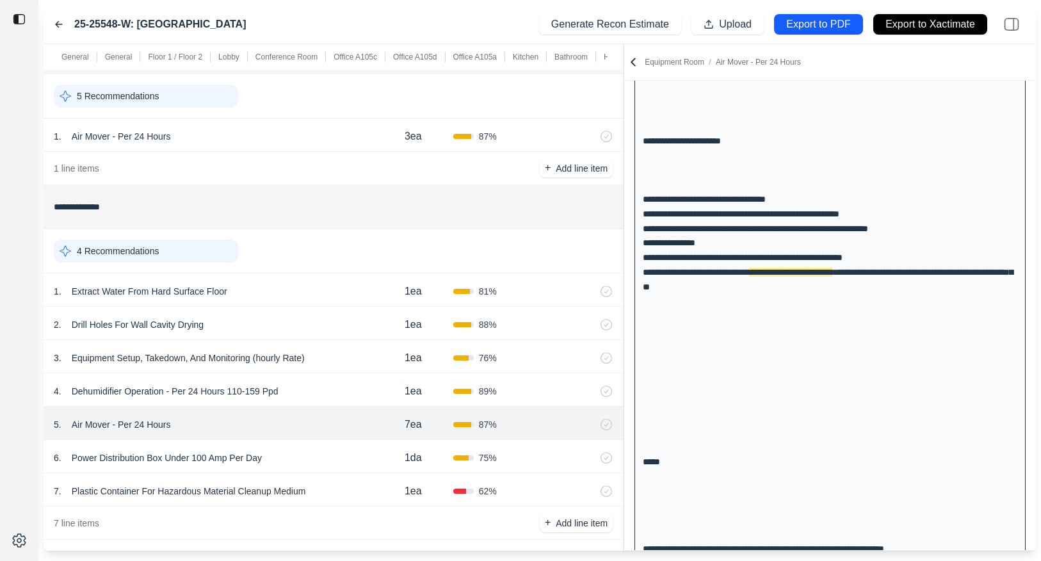
scroll to position [2568, 0]
click at [329, 455] on div "6 . Power Distribution Box Under 100 Amp Per Day" at bounding box center [214, 457] width 320 height 18
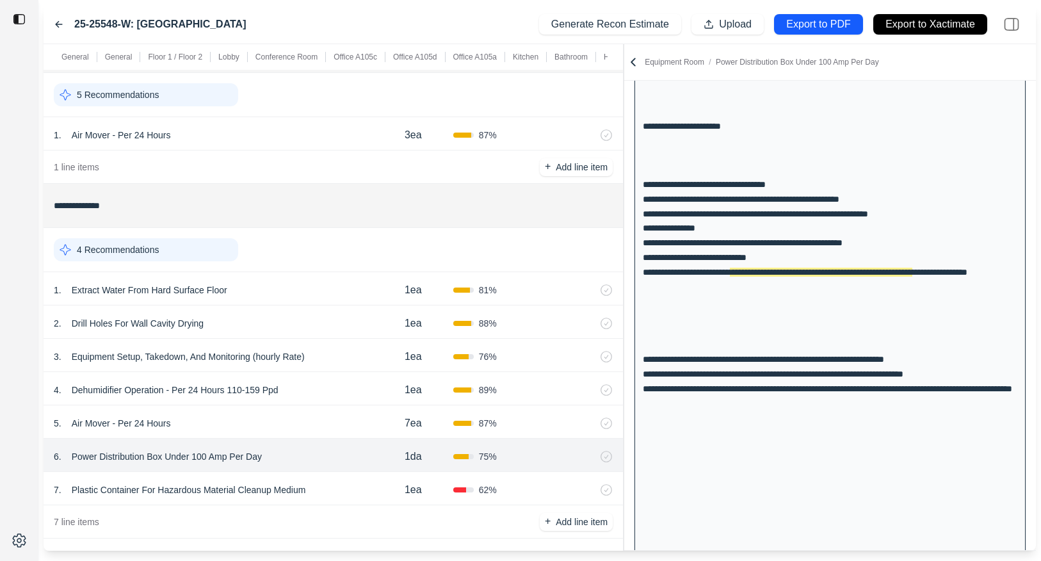
scroll to position [2164, 0]
click at [334, 492] on div "7 . Plastic Container For Hazardous Material Cleanup Medium" at bounding box center [214, 490] width 320 height 18
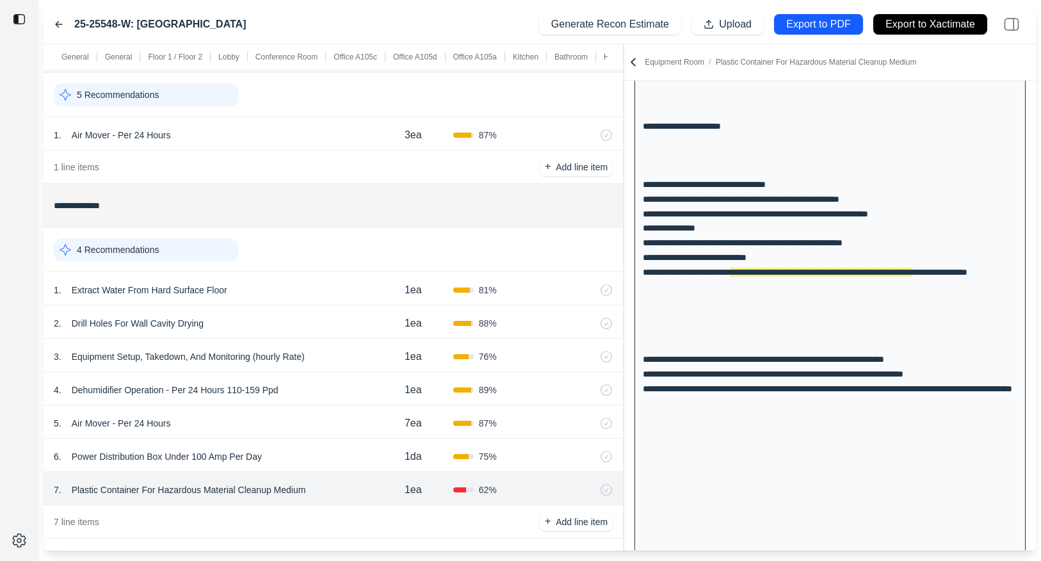
click at [325, 465] on div "6 . Power Distribution Box Under 100 Amp Per Day" at bounding box center [214, 457] width 320 height 18
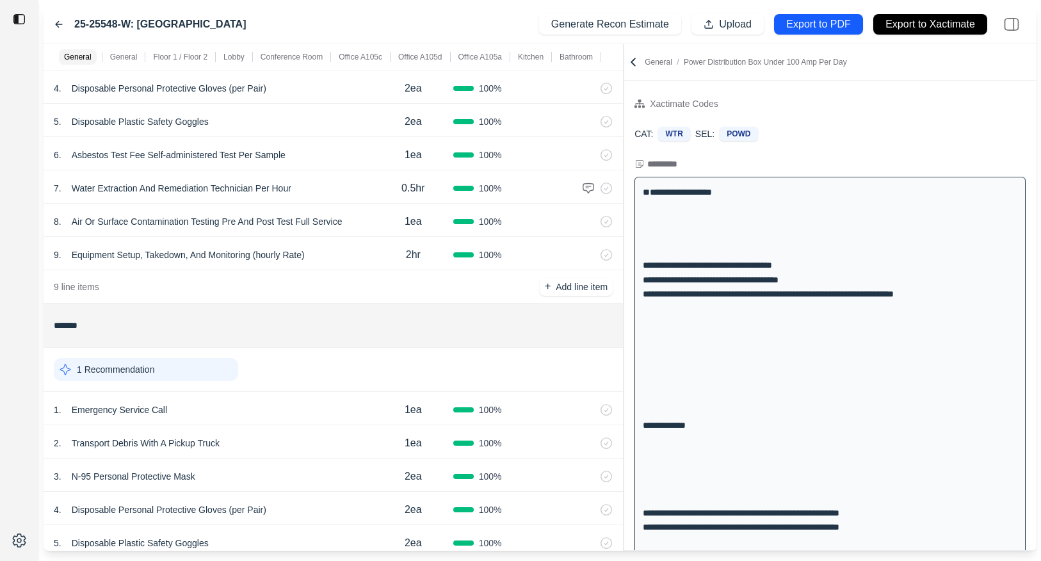
scroll to position [0, 0]
